Goal: Check status

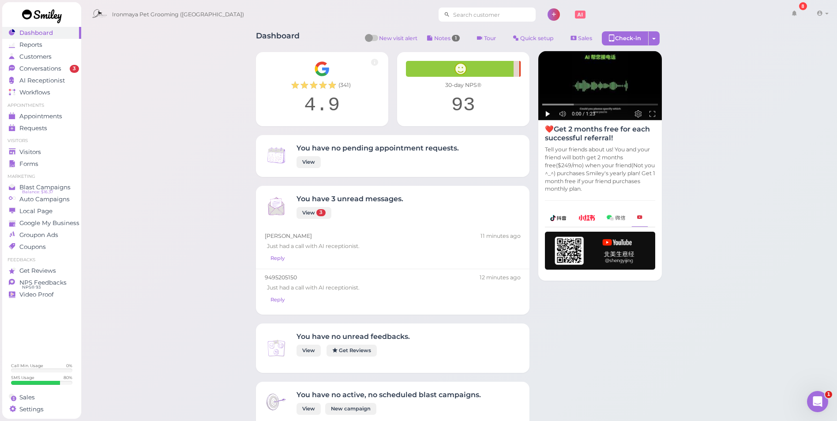
click at [483, 18] on input at bounding box center [493, 14] width 86 height 14
paste input "8058863362"
type input "8058863362"
click at [479, 14] on input "8058863362" at bounding box center [493, 14] width 86 height 14
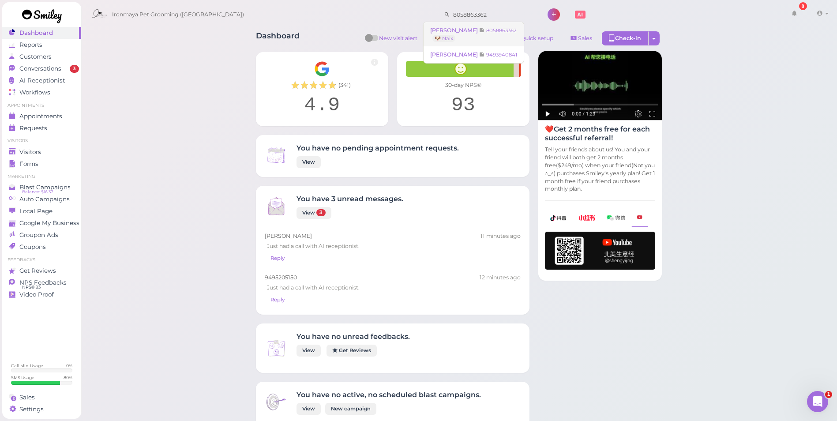
click at [475, 37] on link "[PERSON_NAME] 8058863362 🐶 Naix" at bounding box center [473, 34] width 100 height 25
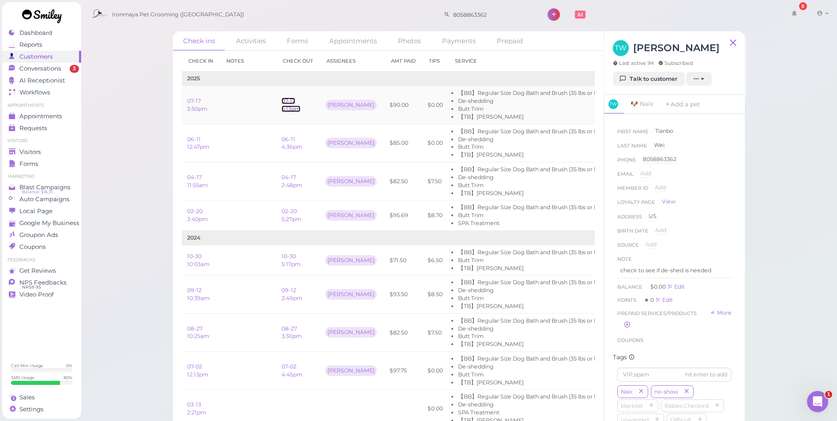
click at [297, 108] on link "07-17 5:13pm" at bounding box center [290, 104] width 19 height 15
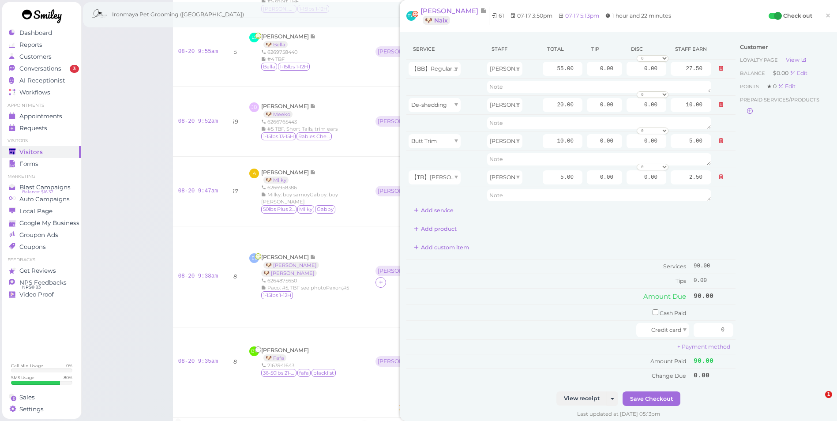
scroll to position [1235, 0]
